Goal: Information Seeking & Learning: Learn about a topic

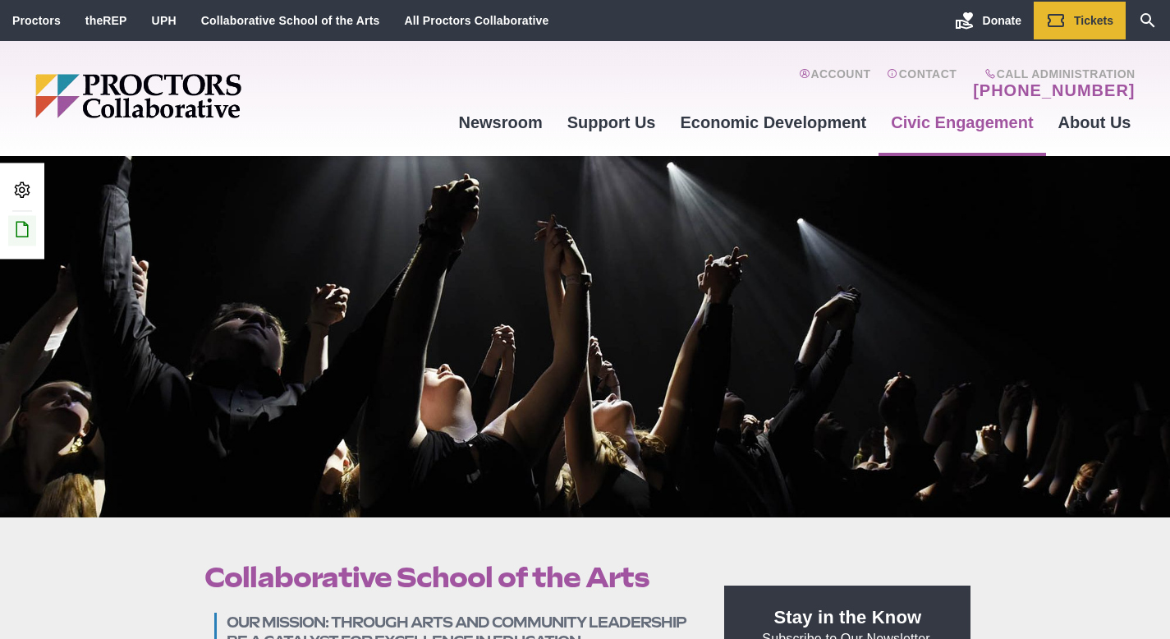
click at [21, 222] on icon at bounding box center [22, 229] width 20 height 20
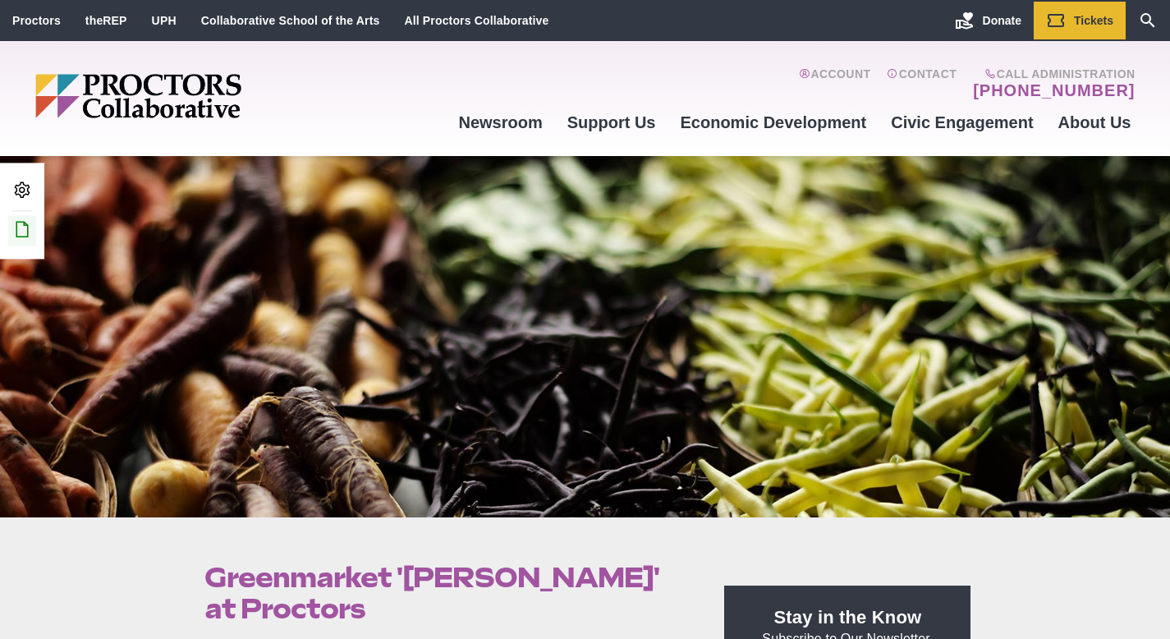
click at [22, 234] on icon at bounding box center [22, 229] width 20 height 20
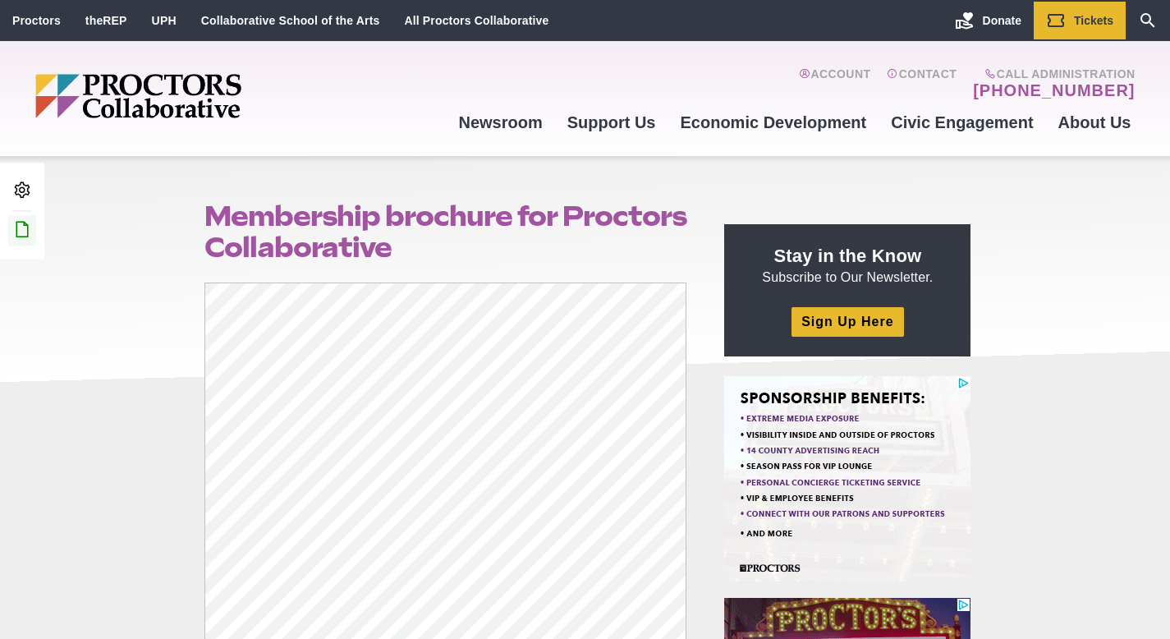
click at [24, 226] on icon at bounding box center [22, 229] width 20 height 20
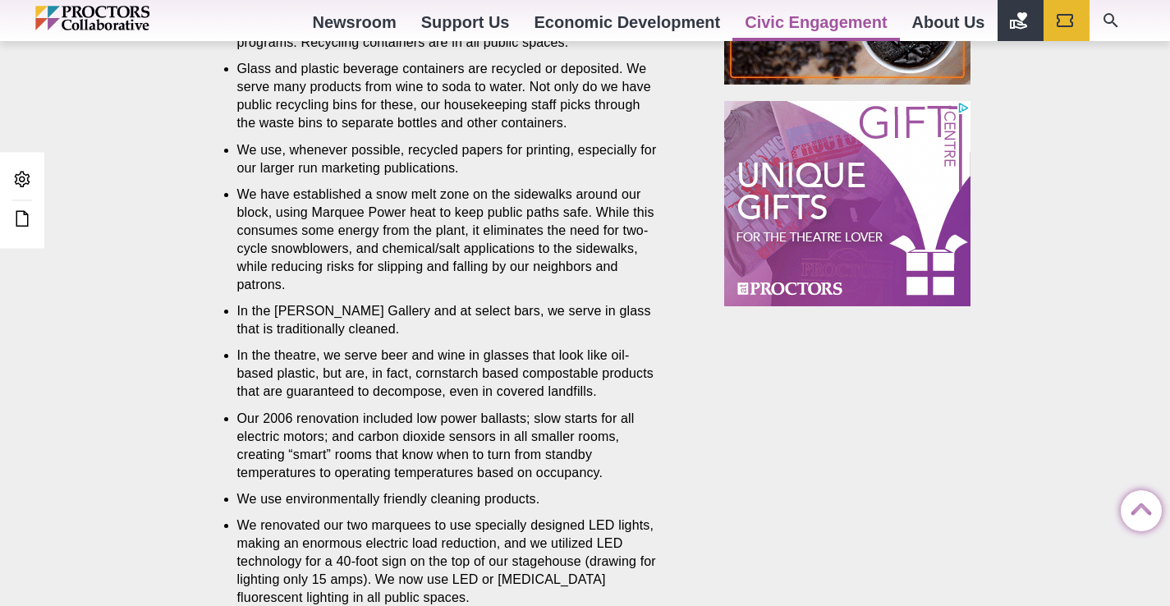
scroll to position [1347, 0]
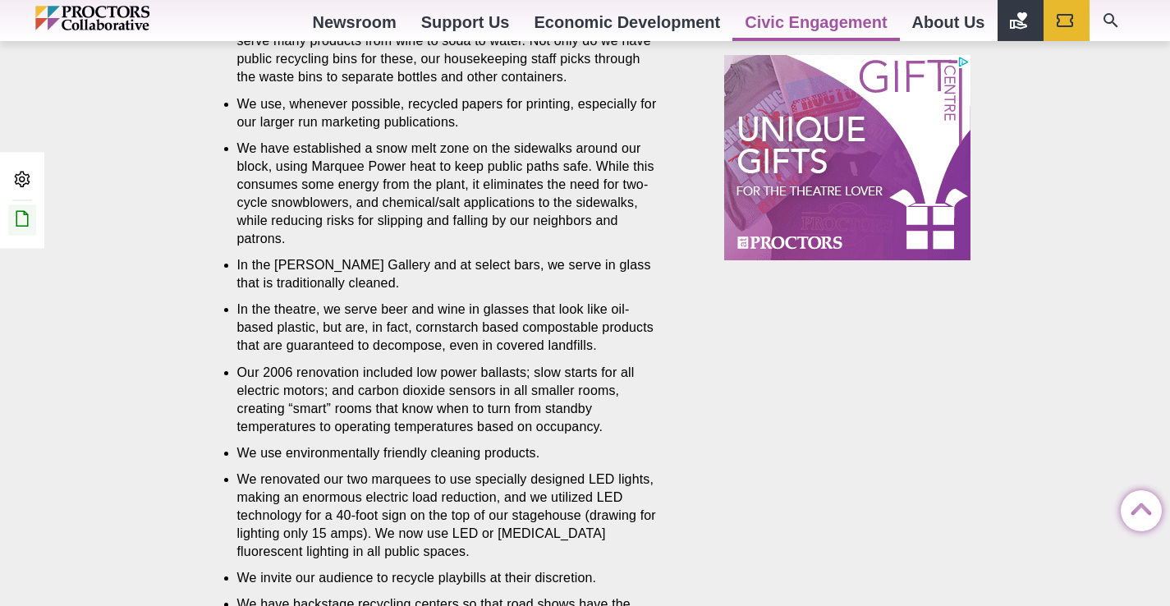
click at [25, 218] on icon at bounding box center [22, 219] width 20 height 20
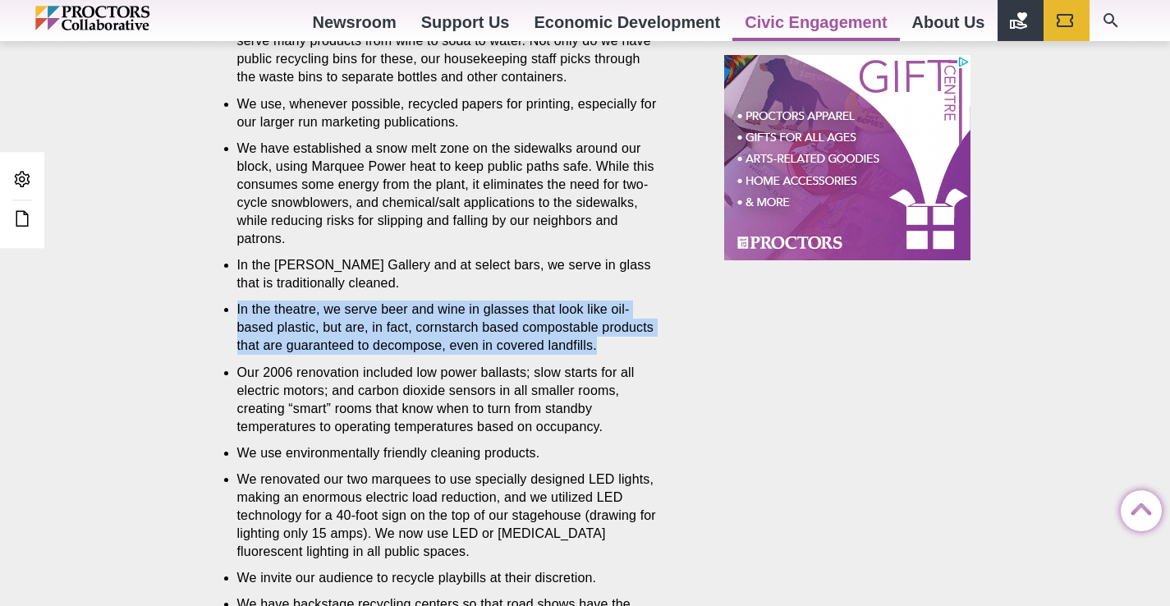
drag, startPoint x: 681, startPoint y: 344, endPoint x: 232, endPoint y: 308, distance: 451.4
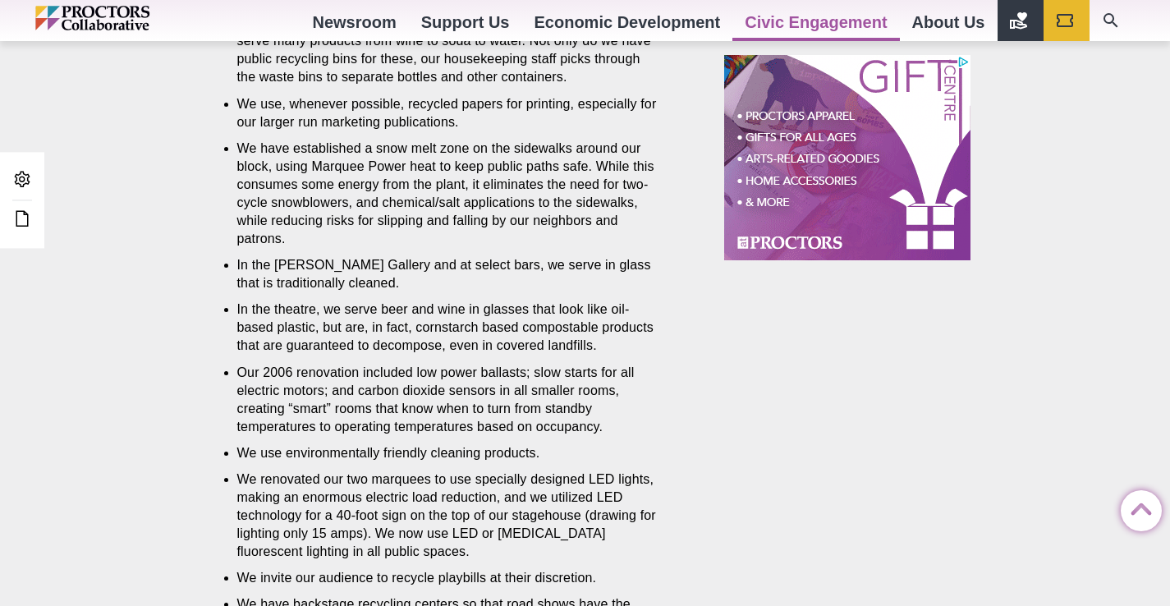
click at [622, 319] on li "In the theatre, we serve beer and wine in glasses that look like oil-based plas…" at bounding box center [449, 328] width 425 height 54
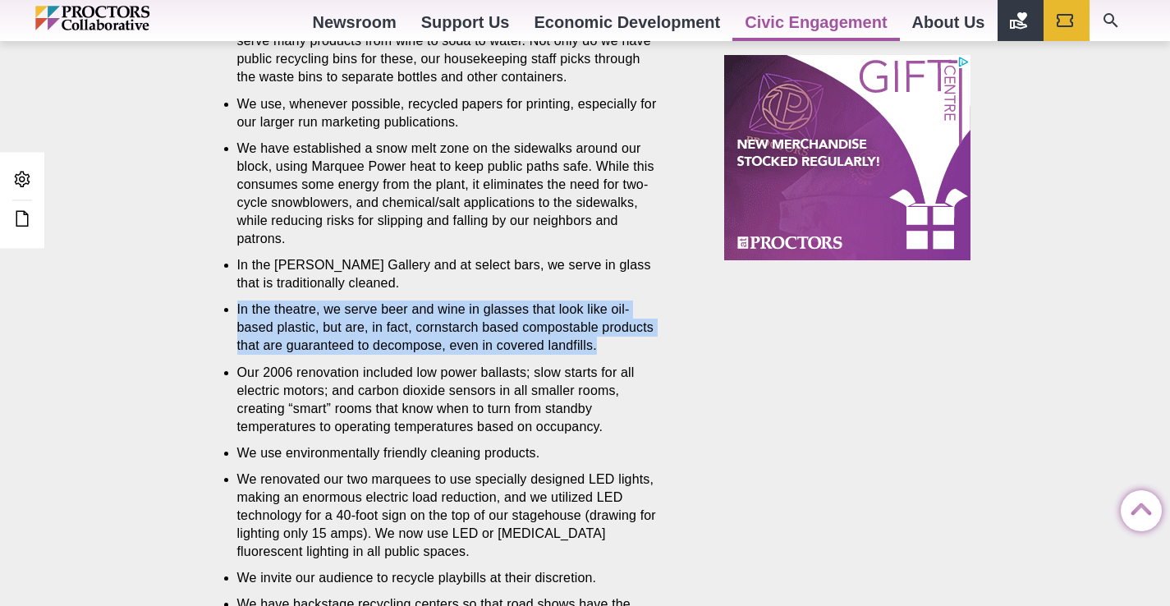
drag, startPoint x: 670, startPoint y: 346, endPoint x: 223, endPoint y: 313, distance: 448.7
copy li "In the theatre, we serve beer and wine in glasses that look like oil-based plas…"
